Goal: Transaction & Acquisition: Purchase product/service

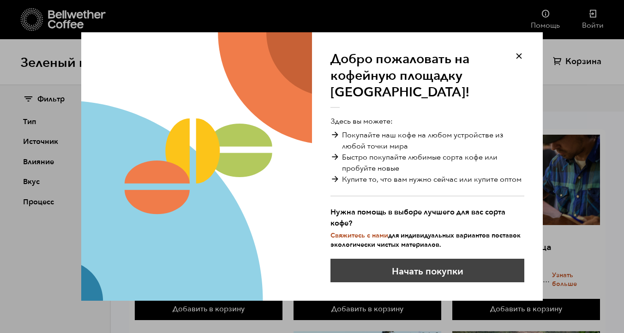
scroll to position [44, 0]
click at [429, 269] on font "Начать покупки" at bounding box center [428, 271] width 72 height 12
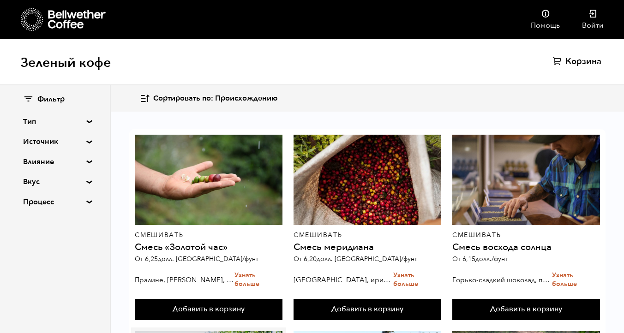
scroll to position [203, 0]
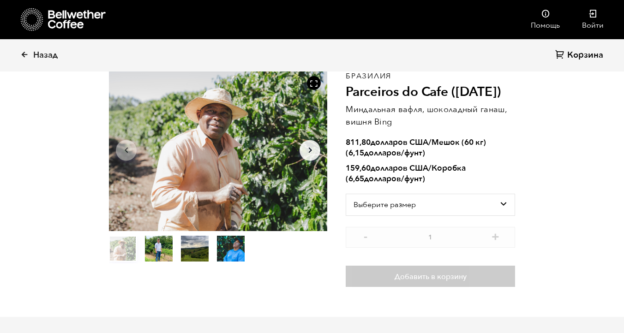
scroll to position [46, 0]
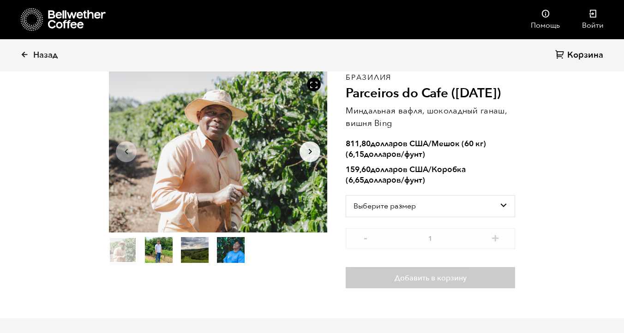
click at [315, 152] on icon "Arrow Right" at bounding box center [310, 151] width 11 height 11
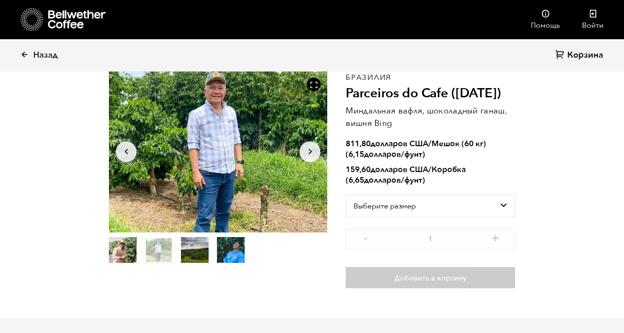
click at [309, 150] on icon "button" at bounding box center [309, 152] width 3 height 6
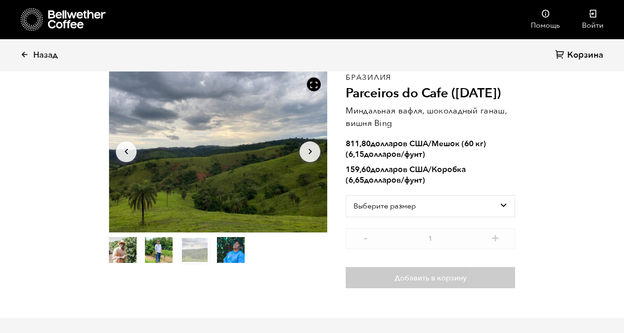
click at [309, 150] on icon "button" at bounding box center [309, 152] width 3 height 6
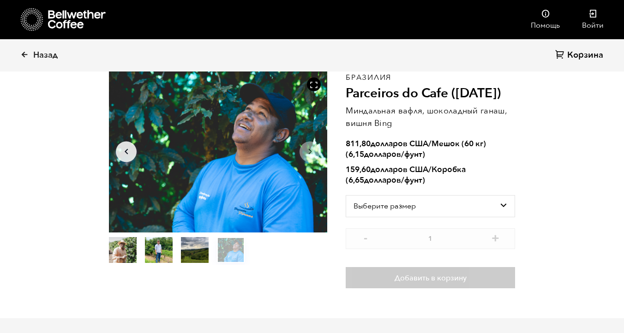
click at [309, 150] on icon "button" at bounding box center [309, 152] width 3 height 6
click at [502, 209] on select "Выберите размер Мешок (60 кг) (132 фунта) Коробка (24 фунта)" at bounding box center [430, 206] width 169 height 22
select select "box"
click at [346, 195] on select "Выберите размер Мешок (60 кг) (132 фунта) Коробка (24 фунта)" at bounding box center [430, 206] width 169 height 22
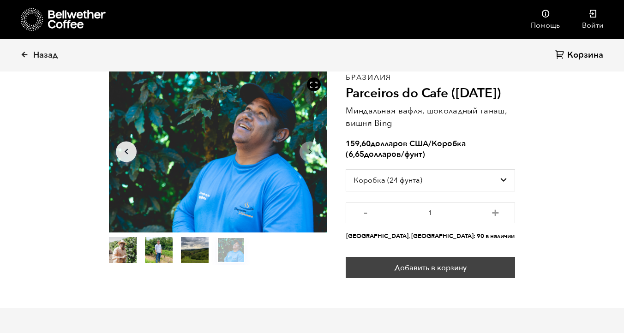
click at [434, 270] on font "Добавить в корзину" at bounding box center [431, 268] width 72 height 10
click at [425, 266] on font "Добавить в корзину" at bounding box center [431, 268] width 72 height 10
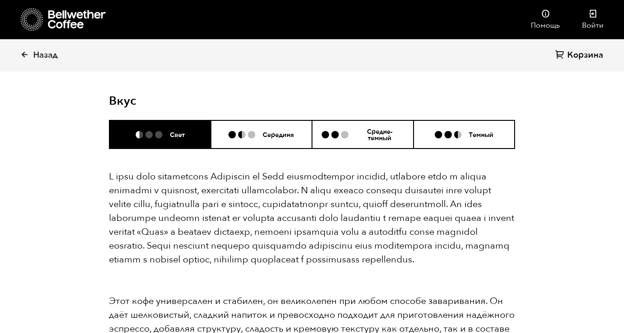
scroll to position [992, 0]
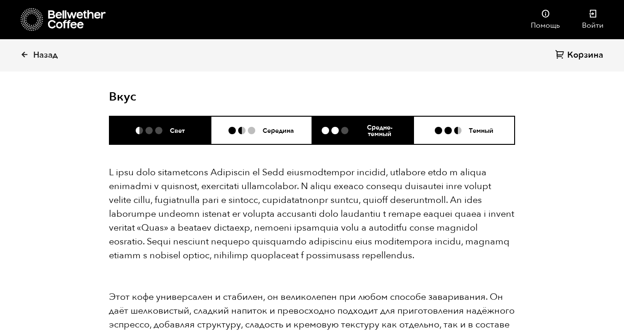
click at [337, 123] on div "Средне-темный" at bounding box center [363, 130] width 82 height 14
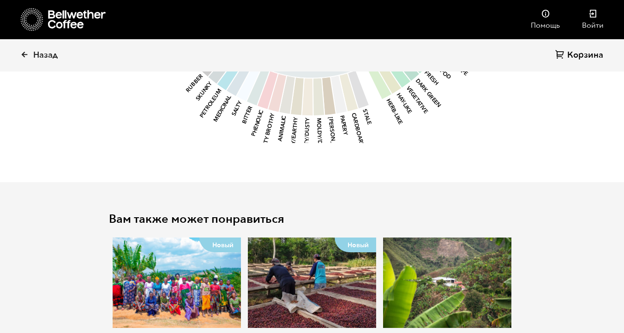
scroll to position [1606, 0]
